Goal: Transaction & Acquisition: Purchase product/service

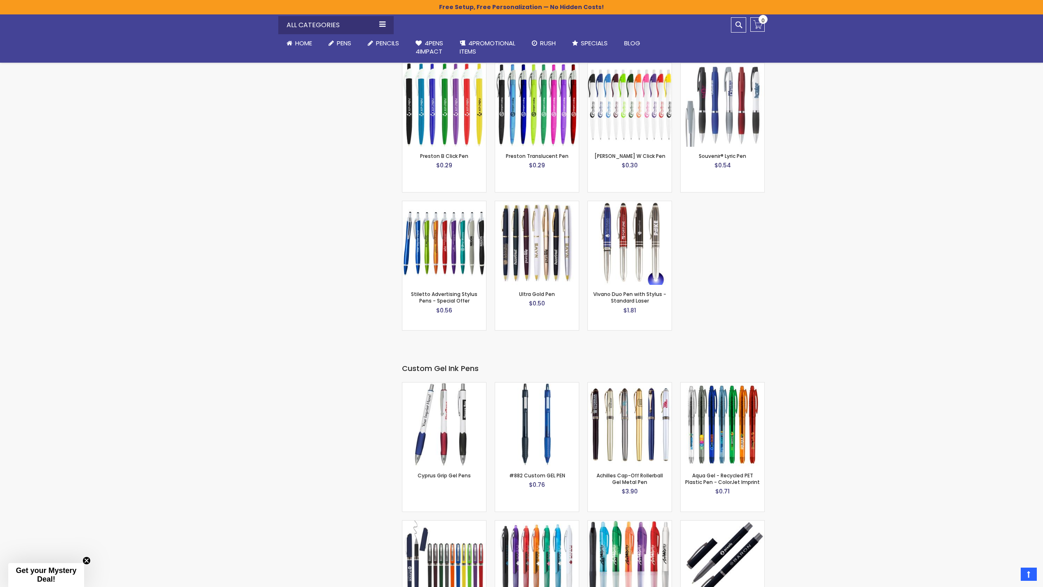
scroll to position [1774, 0]
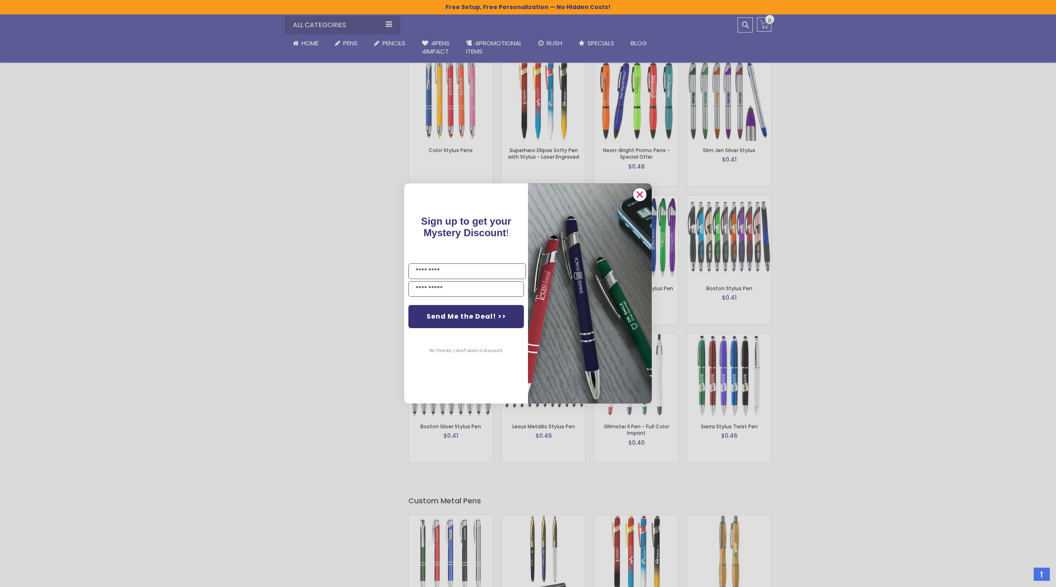
click at [641, 195] on circle "Close dialog" at bounding box center [639, 194] width 12 height 12
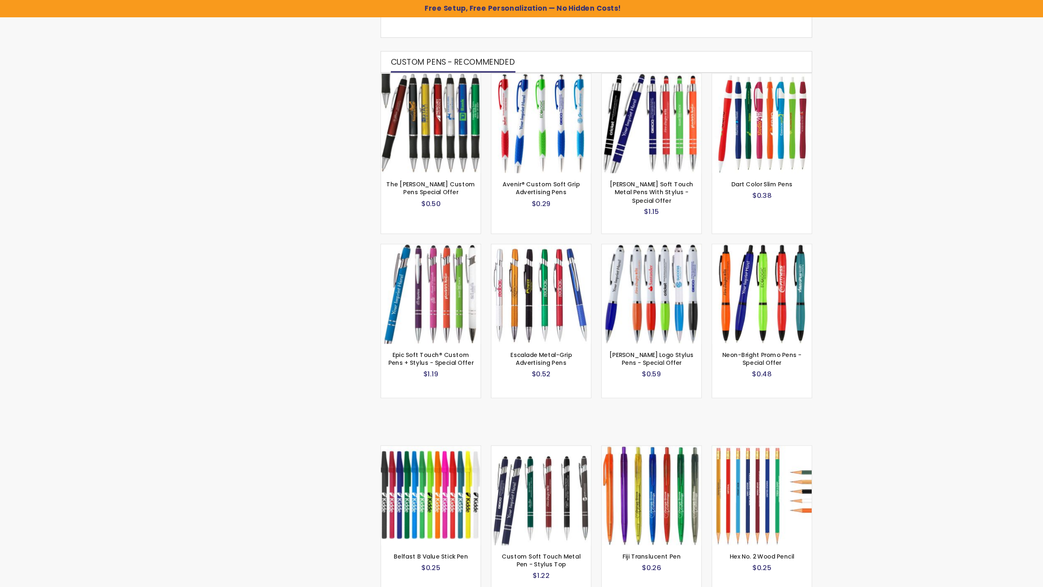
scroll to position [0, 0]
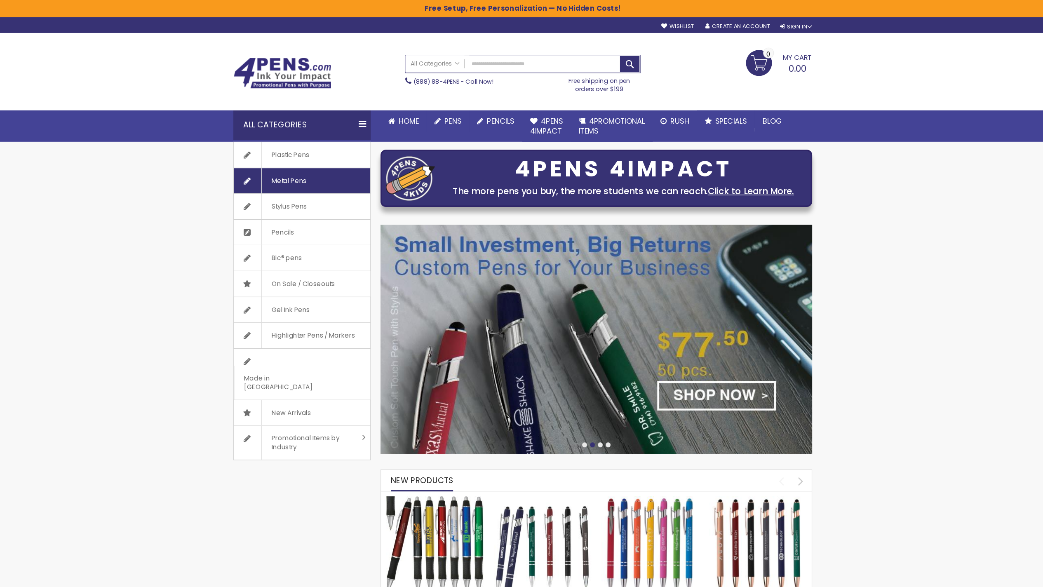
click at [341, 162] on span "Metal Pens" at bounding box center [325, 151] width 46 height 21
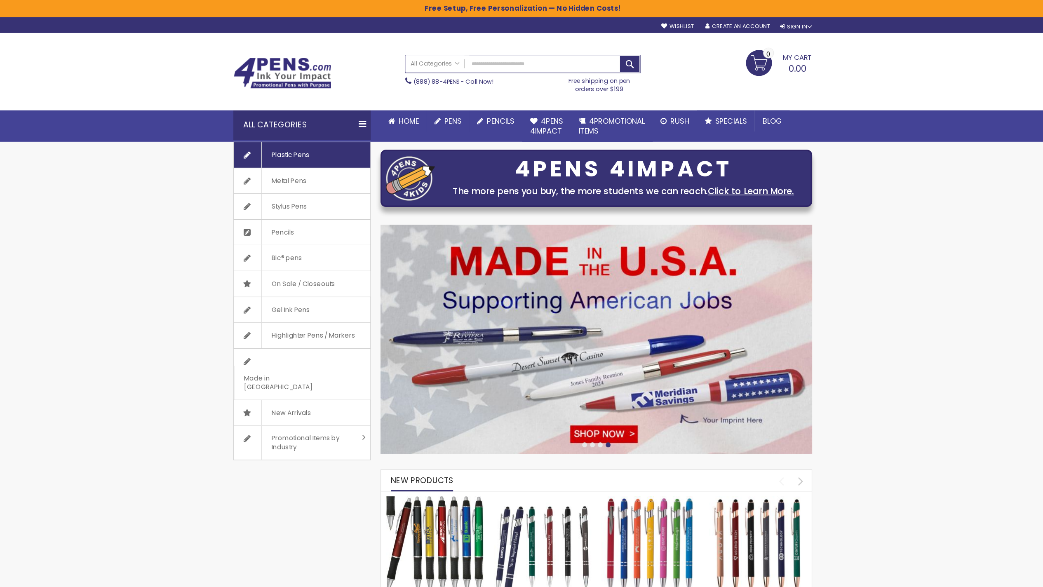
click at [334, 127] on span "Plastic Pens" at bounding box center [326, 130] width 49 height 21
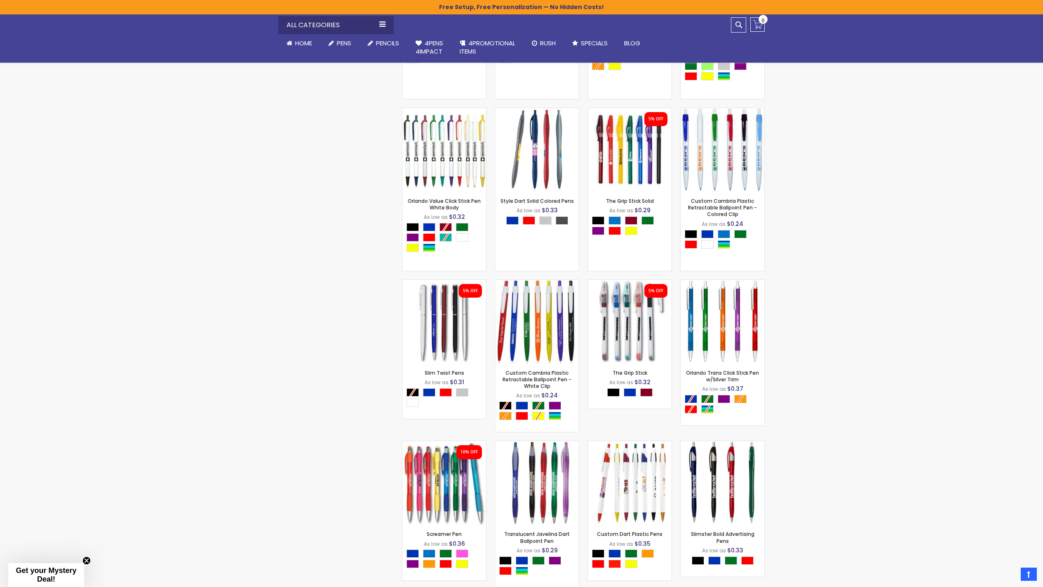
scroll to position [1033, 0]
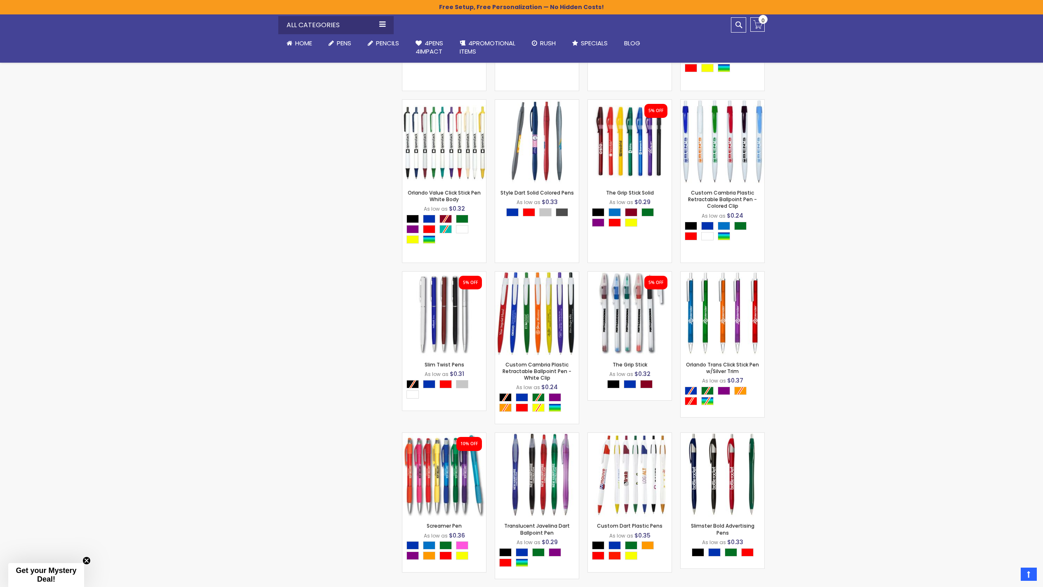
click at [387, 330] on div "Checkout as a new customer Creating an account has many benefits: See order and…" at bounding box center [521, 225] width 495 height 2031
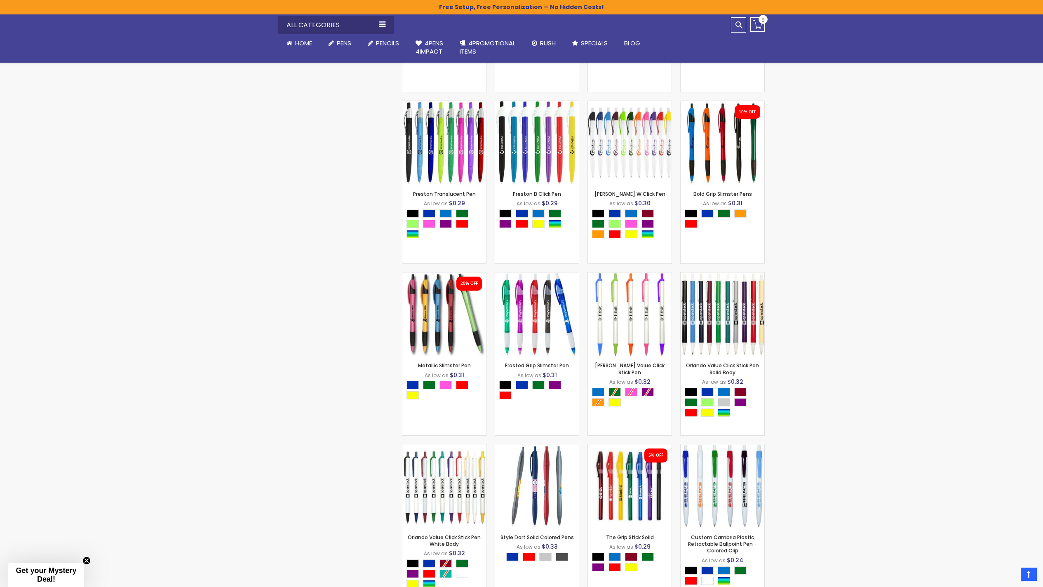
scroll to position [487, 0]
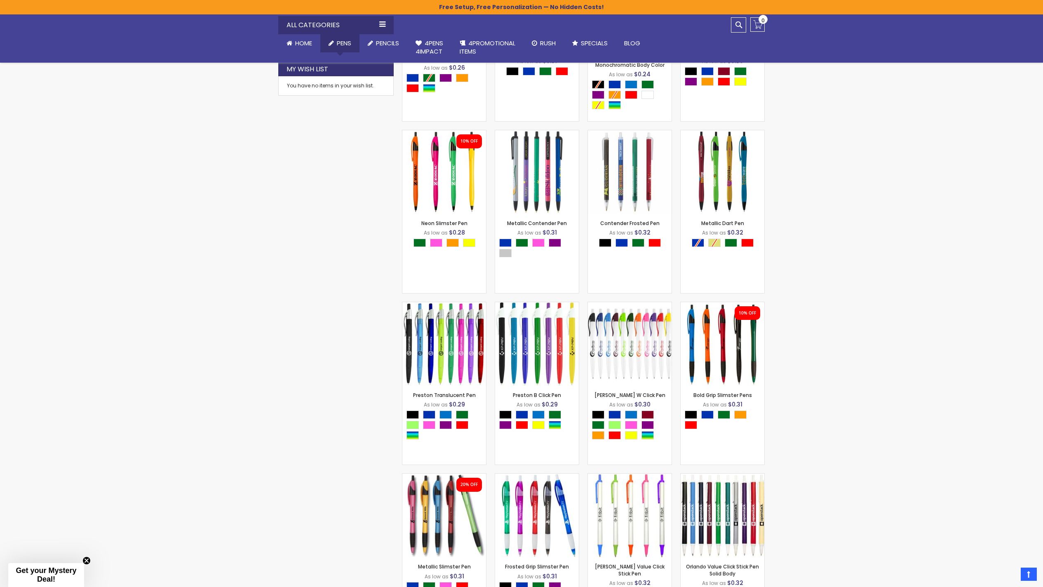
click at [342, 36] on link "Pens" at bounding box center [339, 43] width 39 height 18
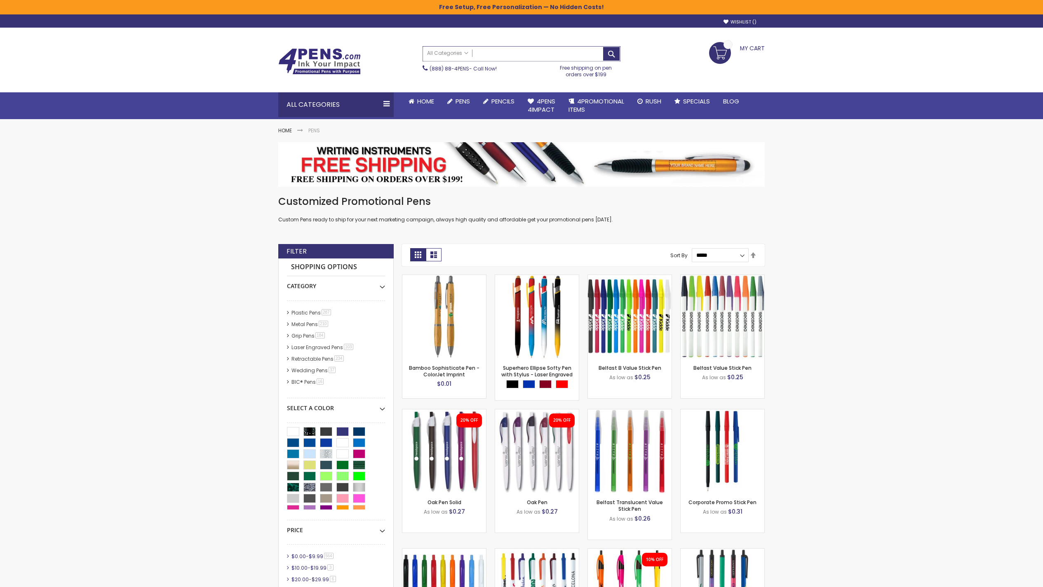
click at [562, 51] on input "Search" at bounding box center [521, 54] width 197 height 14
type input "**********"
click at [603, 47] on button "Search" at bounding box center [611, 54] width 16 height 14
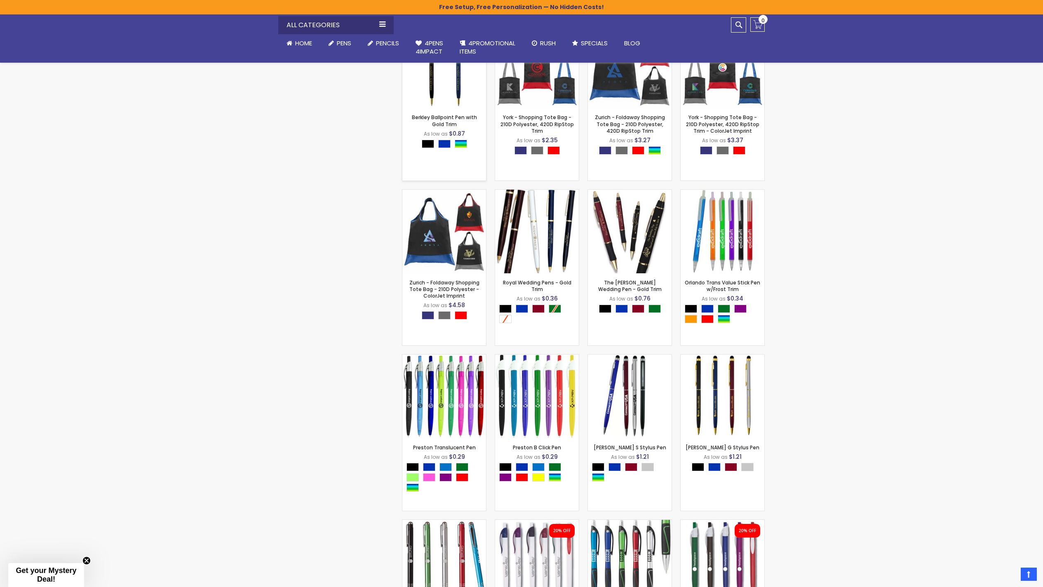
scroll to position [638, 0]
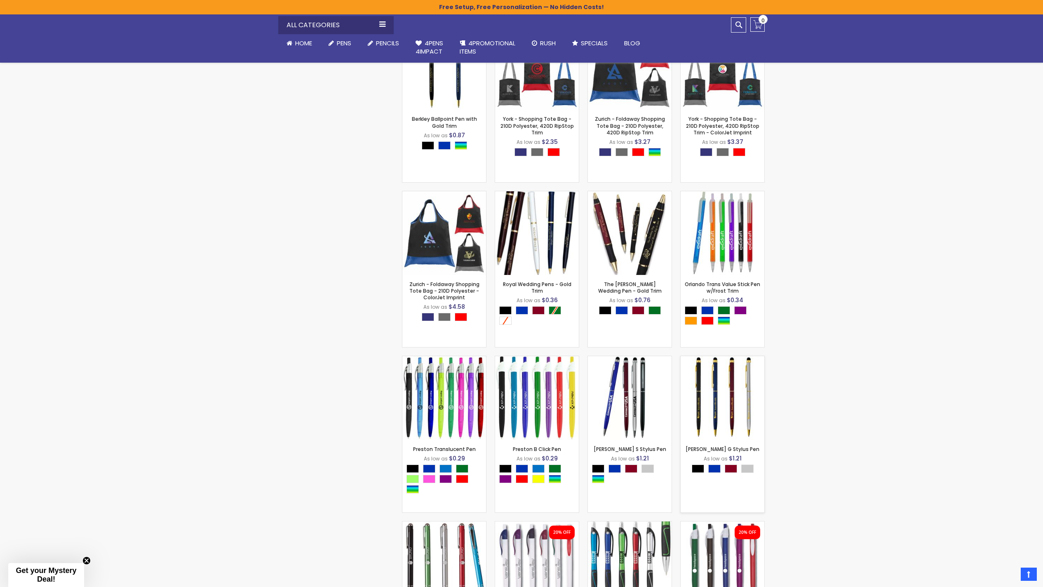
click at [751, 382] on img at bounding box center [723, 398] width 84 height 84
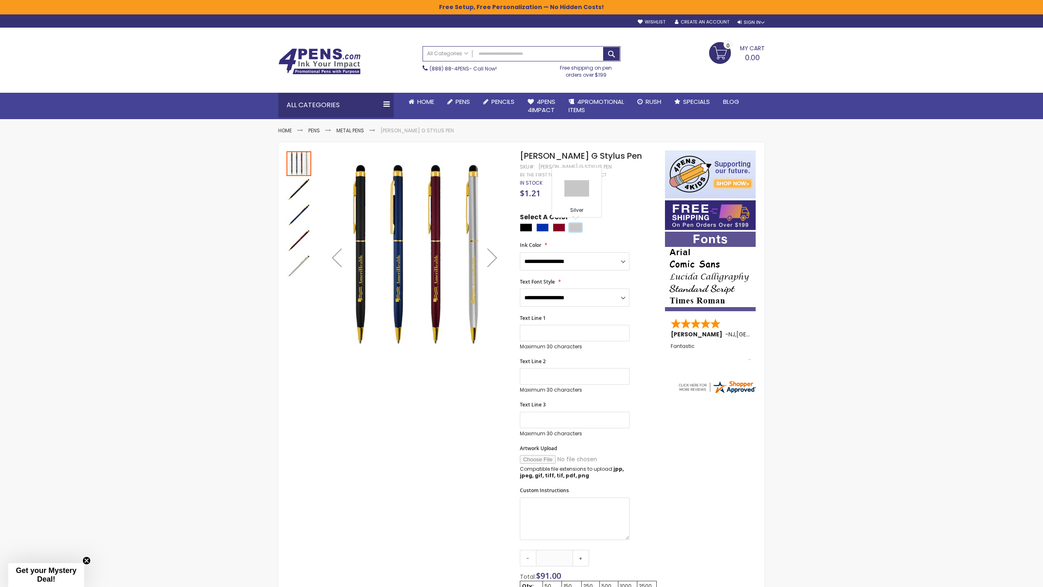
drag, startPoint x: 575, startPoint y: 228, endPoint x: 400, endPoint y: 212, distance: 175.2
click at [406, 214] on div "Skip to the end of the images gallery Skip to the beginning of the images galle…" at bounding box center [471, 467] width 379 height 633
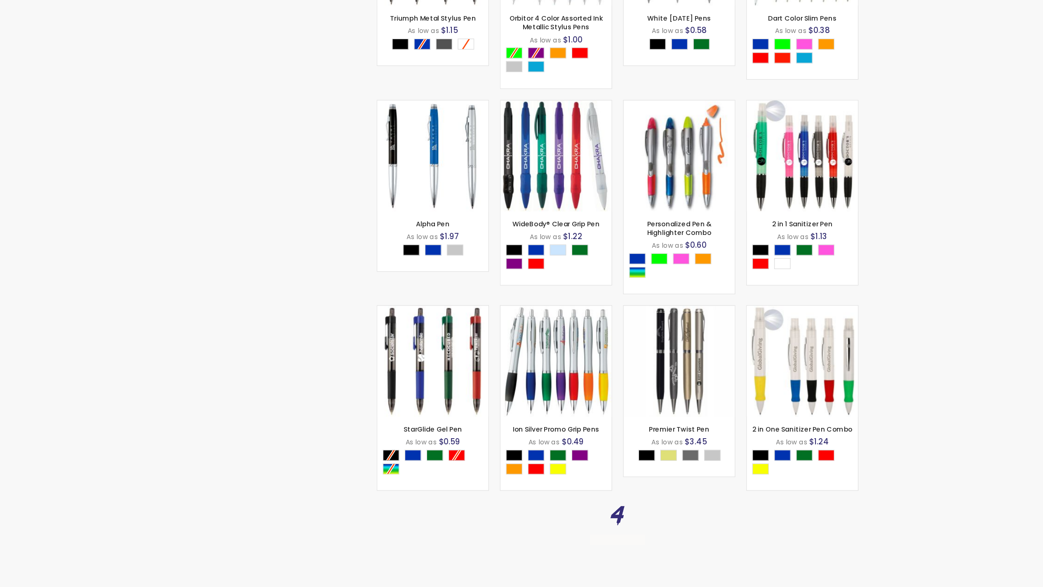
scroll to position [7527, 0]
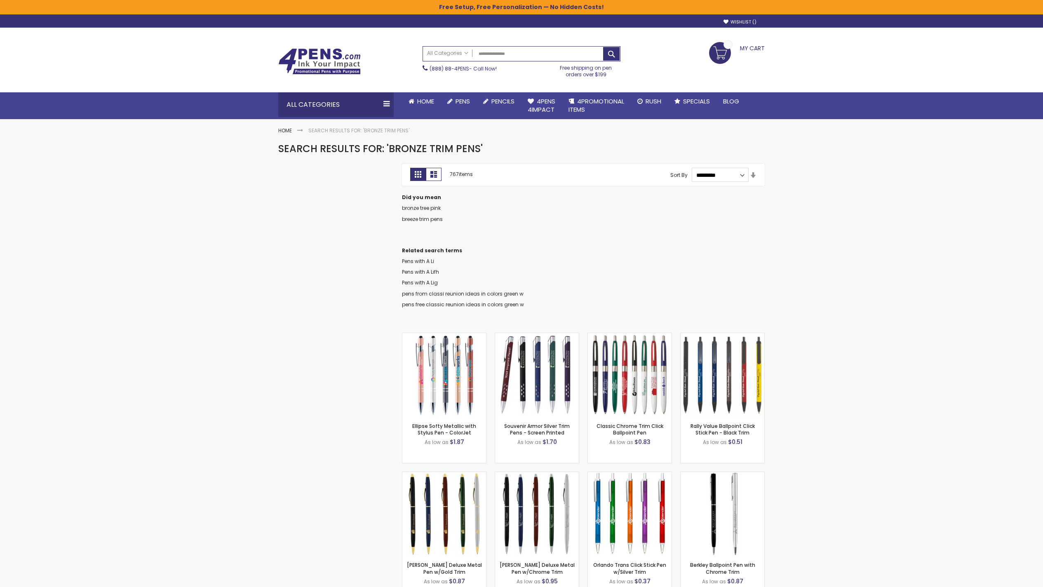
scroll to position [14, 0]
